Goal: Task Accomplishment & Management: Manage account settings

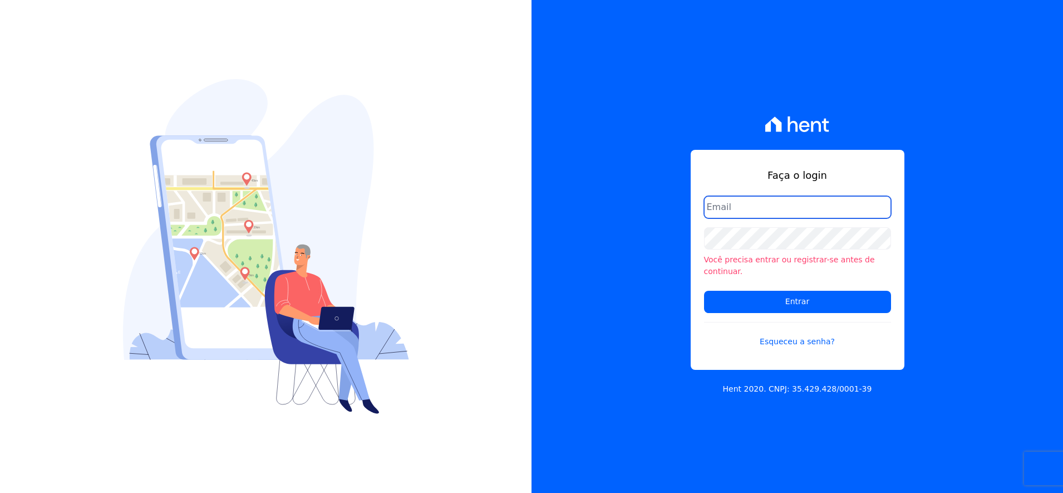
click at [774, 212] on input "email" at bounding box center [797, 207] width 187 height 22
type input "[PERSON_NAME][EMAIL_ADDRESS][PERSON_NAME][DOMAIN_NAME]"
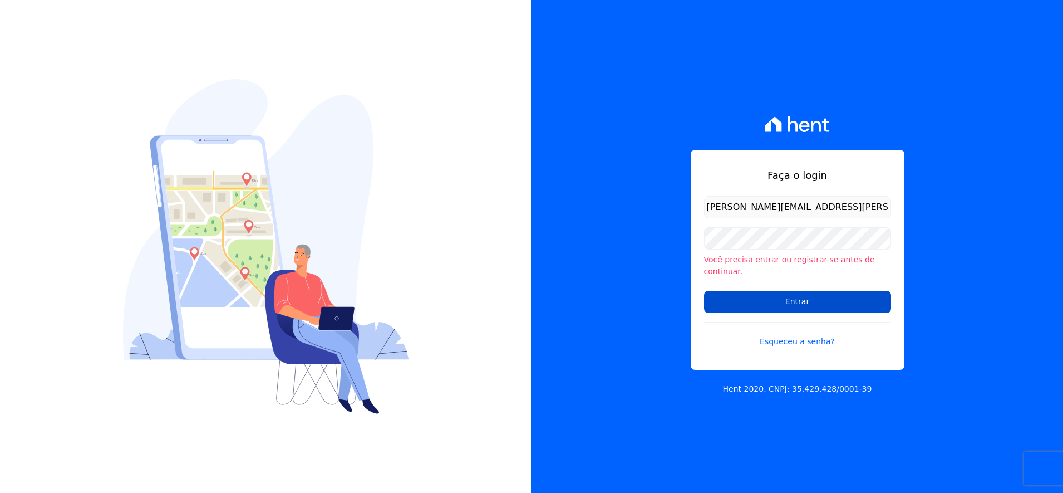
click at [786, 298] on input "Entrar" at bounding box center [797, 302] width 187 height 22
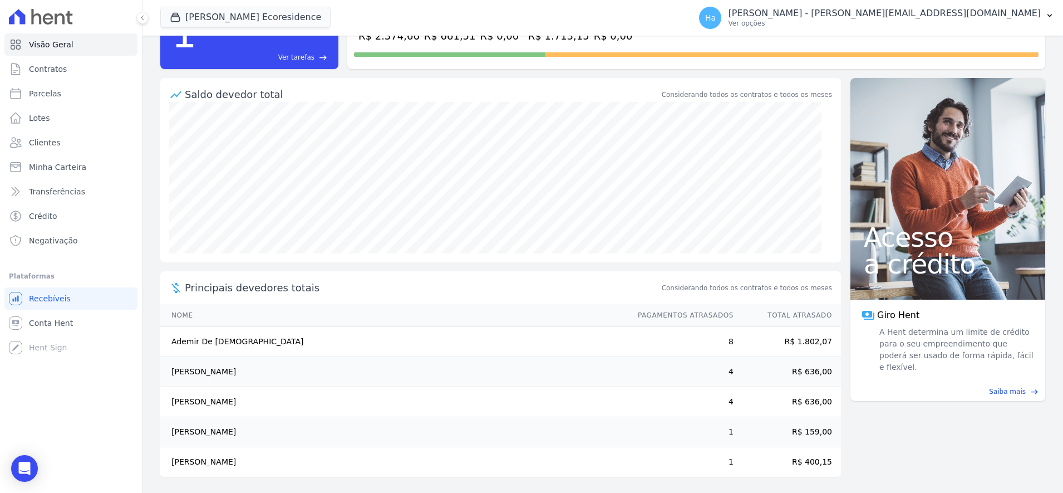
scroll to position [76, 0]
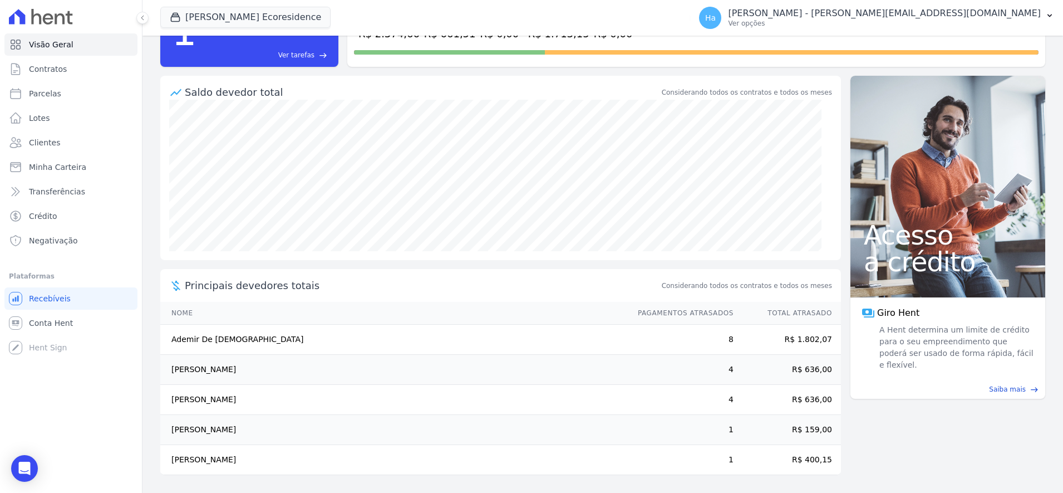
drag, startPoint x: 822, startPoint y: 460, endPoint x: 161, endPoint y: 304, distance: 678.7
click at [171, 318] on table "Nome Pagamentos Atrasados Total Atrasado Ademir De [DEMOGRAPHIC_DATA] 8 R$ 1.80…" at bounding box center [500, 388] width 681 height 173
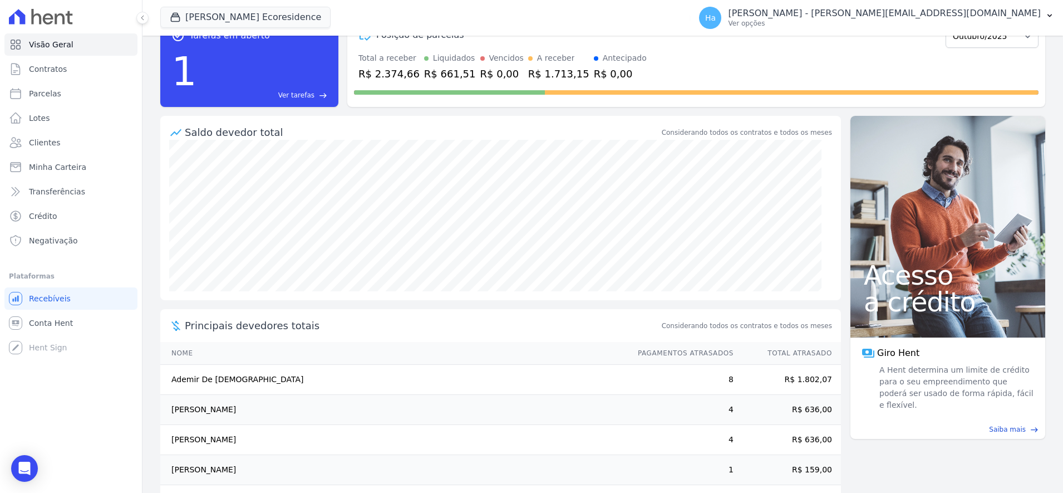
scroll to position [0, 0]
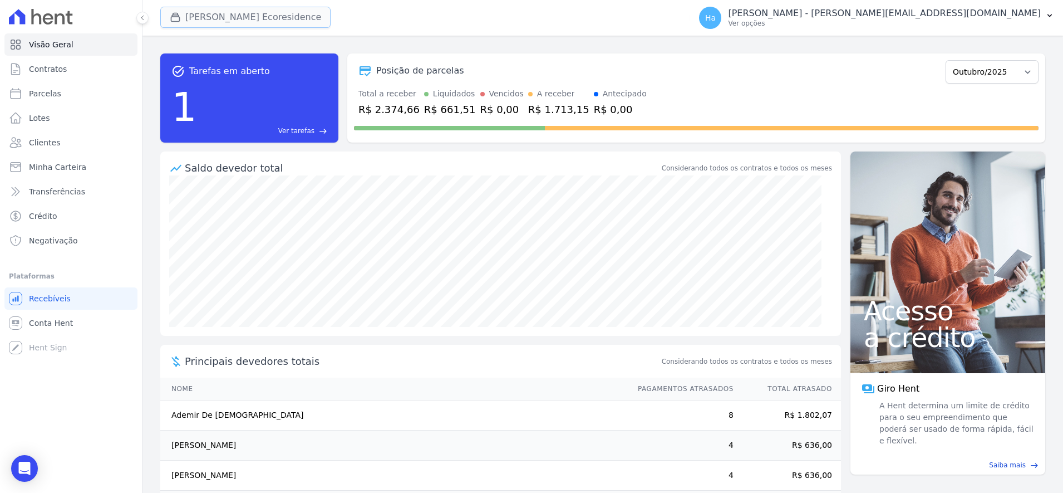
click at [237, 21] on button "Pau Ferro Ecoresidence" at bounding box center [245, 17] width 170 height 21
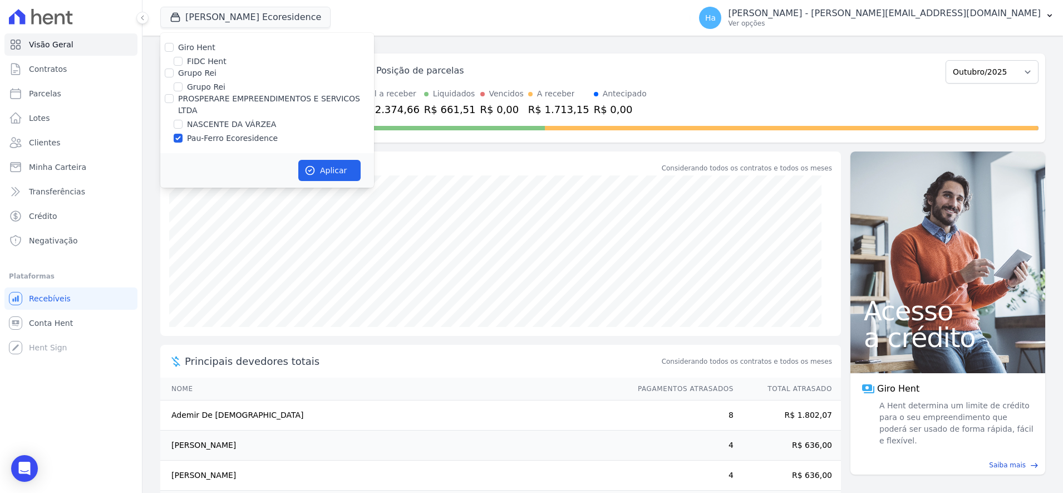
click at [205, 132] on label "Pau-Ferro Ecoresidence" at bounding box center [232, 138] width 91 height 12
click at [183, 134] on input "Pau-Ferro Ecoresidence" at bounding box center [178, 138] width 9 height 9
checkbox input "false"
click at [183, 119] on div "NASCENTE DA VÁRZEA" at bounding box center [267, 125] width 214 height 12
click at [174, 120] on input "NASCENTE DA VÁRZEA" at bounding box center [178, 124] width 9 height 9
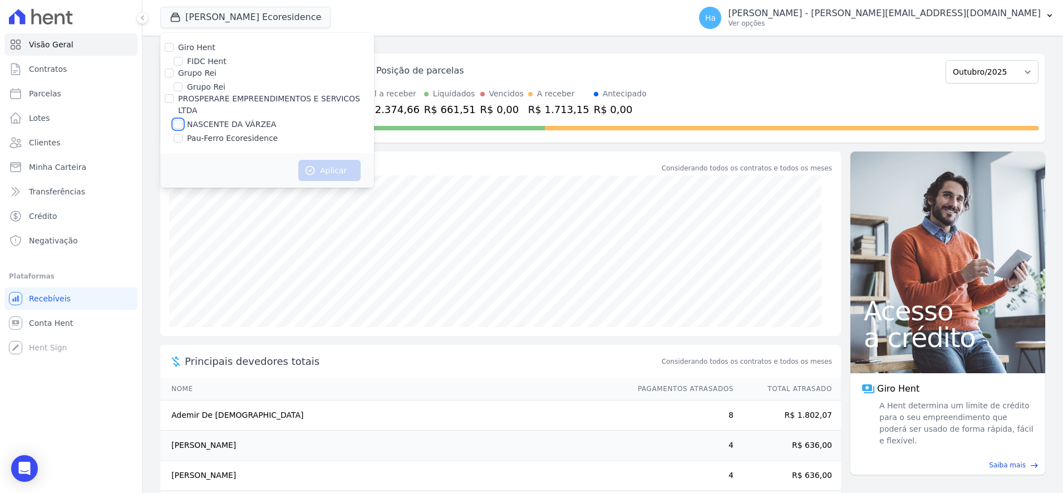
checkbox input "true"
click at [322, 163] on button "Aplicar" at bounding box center [329, 170] width 62 height 21
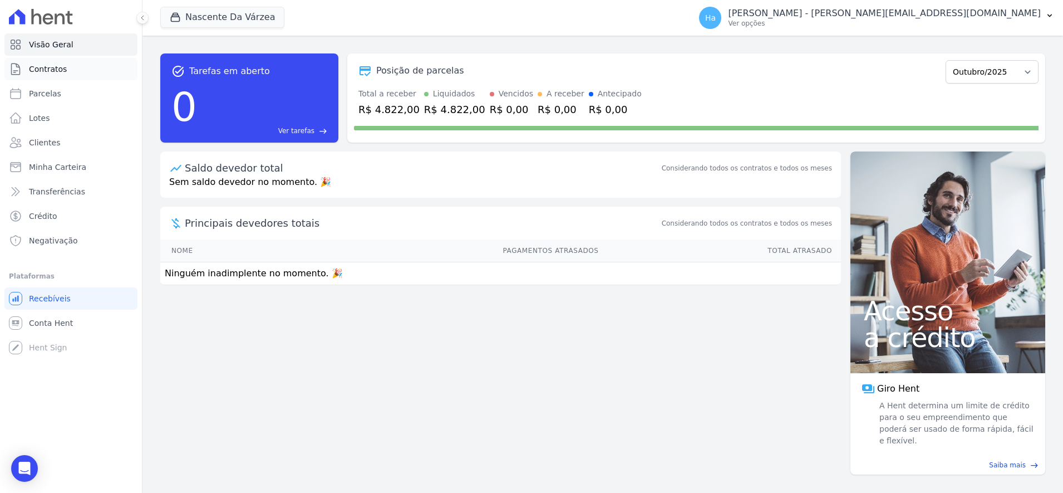
click at [52, 75] on link "Contratos" at bounding box center [70, 69] width 133 height 22
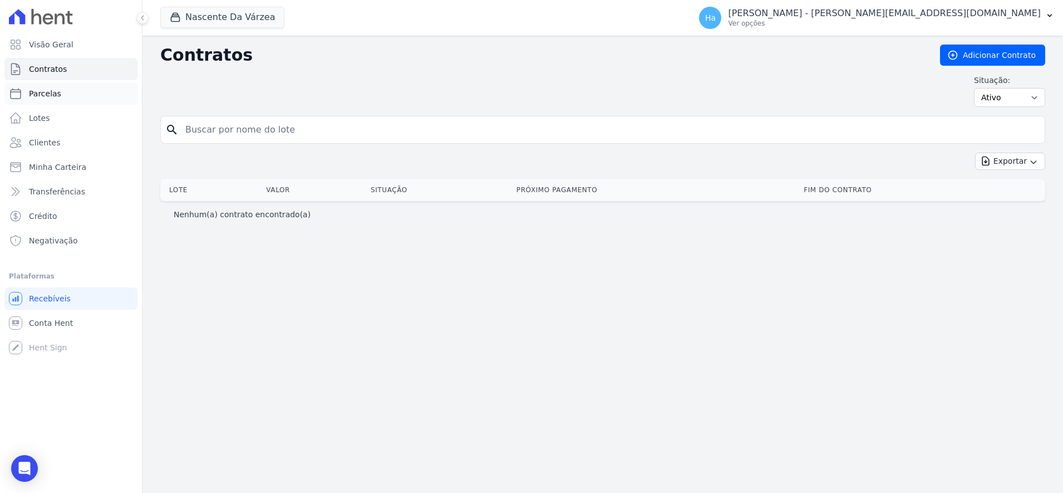
click at [45, 96] on span "Parcelas" at bounding box center [45, 93] width 32 height 11
select select
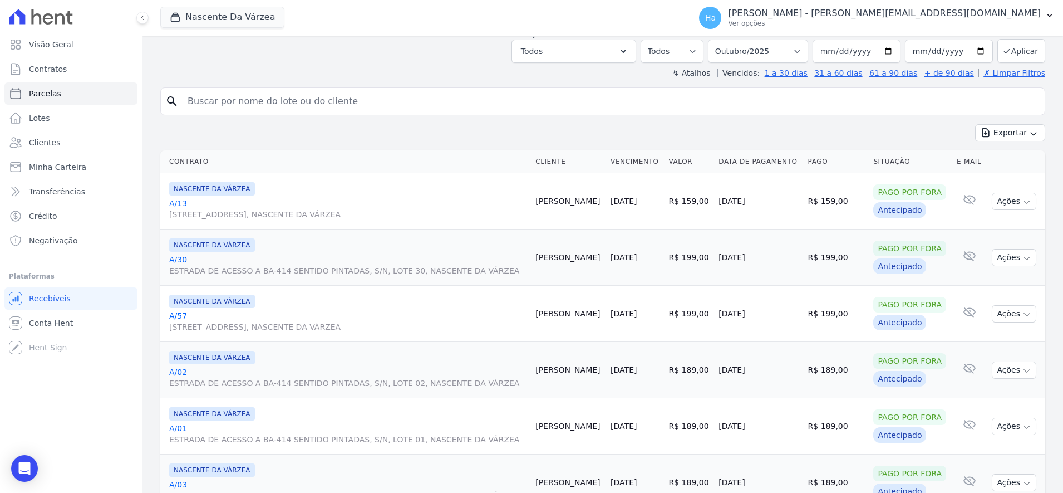
scroll to position [110, 0]
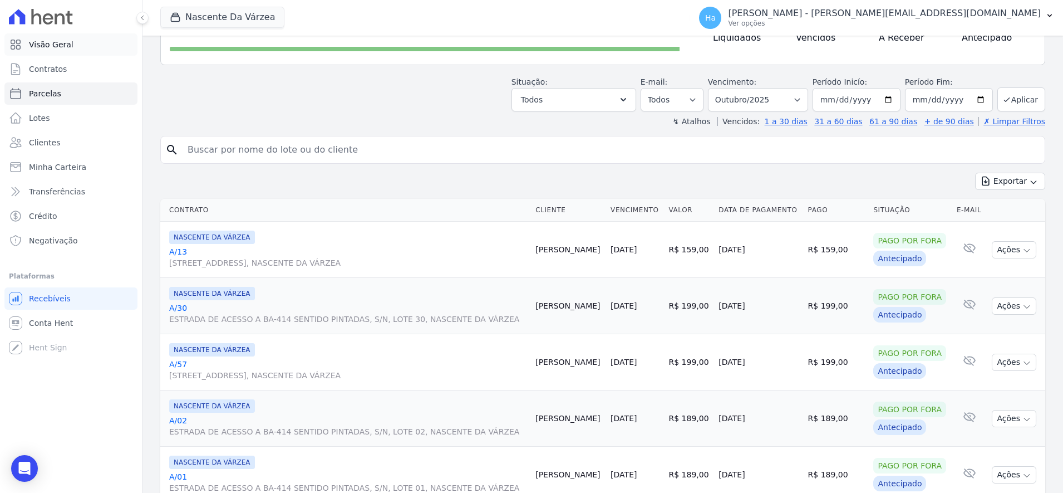
click at [48, 45] on span "Visão Geral" at bounding box center [51, 44] width 45 height 11
